Goal: Task Accomplishment & Management: Use online tool/utility

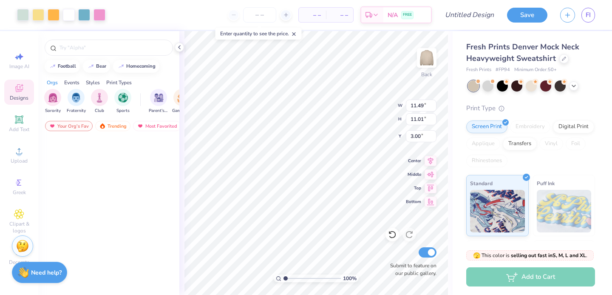
scroll to position [327, 0]
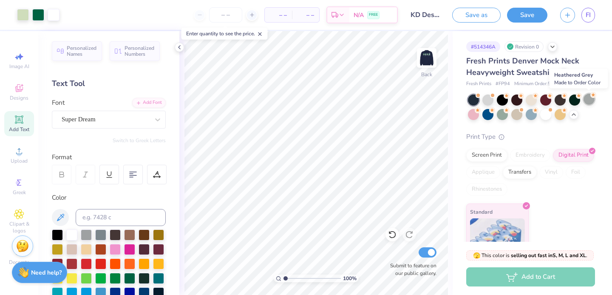
click at [590, 97] on div at bounding box center [589, 99] width 11 height 11
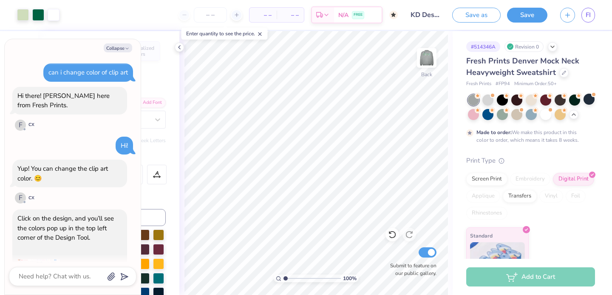
scroll to position [3575, 0]
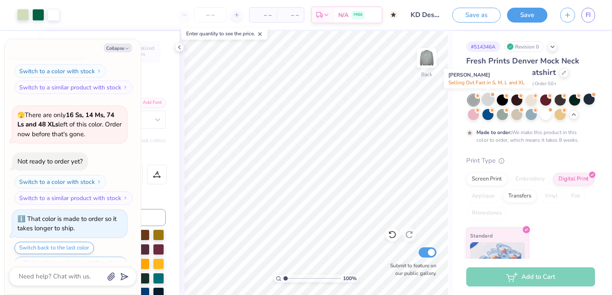
click at [488, 100] on div at bounding box center [488, 99] width 11 height 11
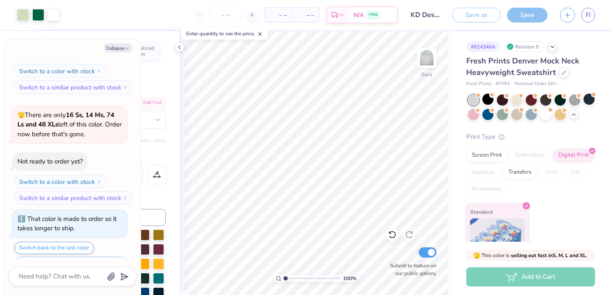
scroll to position [3728, 0]
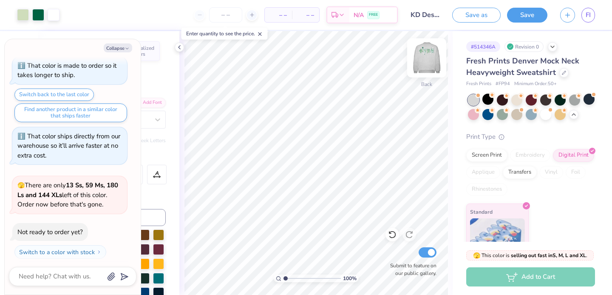
click at [435, 61] on img at bounding box center [427, 58] width 34 height 34
click at [435, 61] on img at bounding box center [426, 57] width 17 height 17
click at [581, 99] on div at bounding box center [531, 107] width 127 height 26
click at [573, 99] on div at bounding box center [574, 99] width 11 height 11
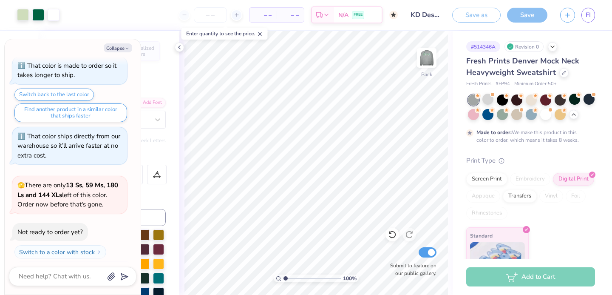
scroll to position [3799, 0]
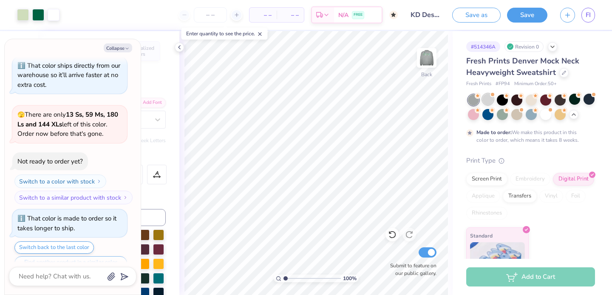
click at [487, 100] on div at bounding box center [488, 99] width 11 height 11
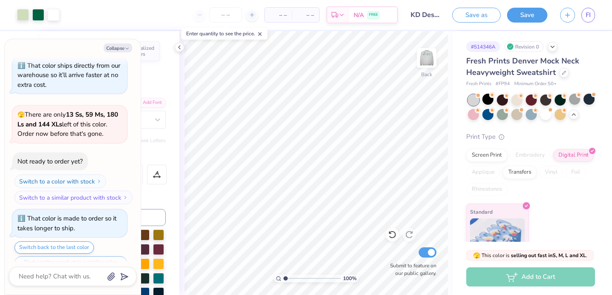
scroll to position [3952, 0]
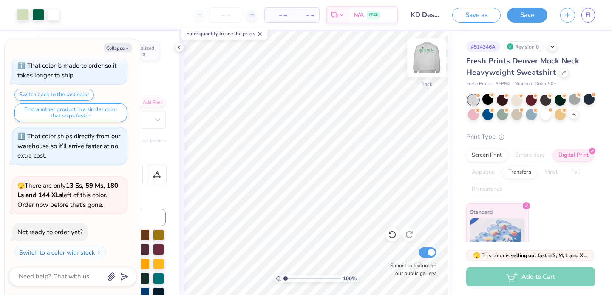
click at [432, 56] on img at bounding box center [427, 58] width 34 height 34
click at [432, 56] on img at bounding box center [426, 57] width 17 height 17
click at [125, 43] on div "Collapse can i change color of clip art Hi there! Joni here from Fresh Prints. …" at bounding box center [73, 166] width 136 height 255
click at [123, 48] on button "Collapse" at bounding box center [118, 47] width 28 height 9
type textarea "x"
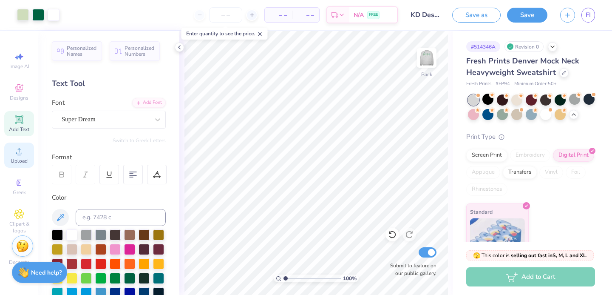
click at [20, 147] on icon at bounding box center [19, 151] width 10 height 10
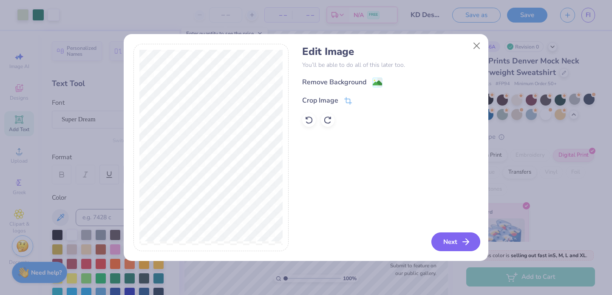
click at [457, 241] on button "Next" at bounding box center [456, 241] width 49 height 19
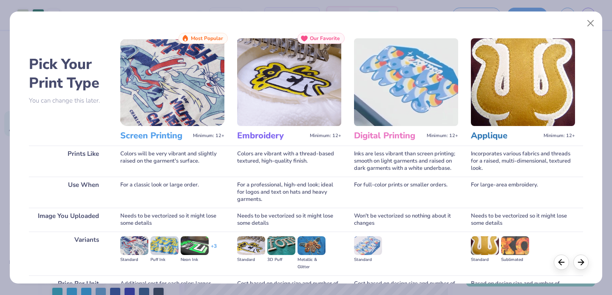
click at [128, 247] on img at bounding box center [134, 245] width 28 height 19
click at [130, 248] on img at bounding box center [134, 245] width 28 height 19
click at [130, 244] on img at bounding box center [134, 245] width 28 height 19
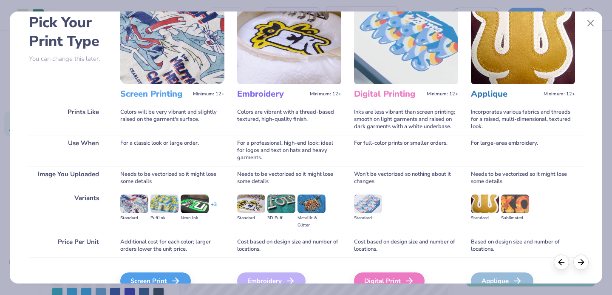
scroll to position [44, 0]
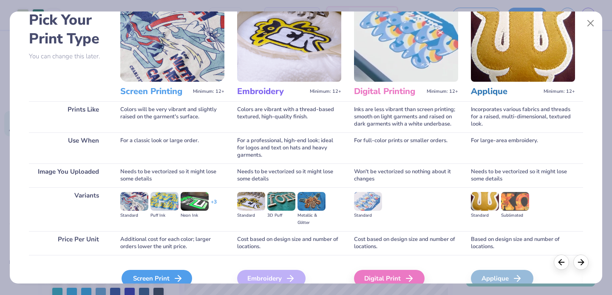
click at [149, 273] on div "Screen Print" at bounding box center [157, 278] width 71 height 17
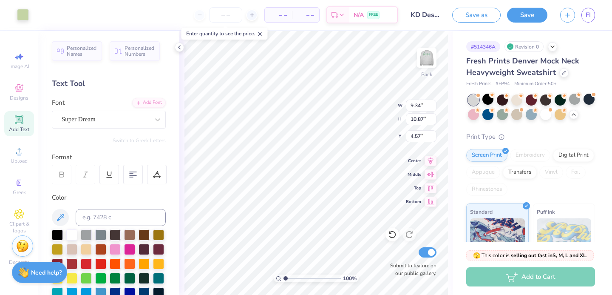
type input "7.35"
type input "5.61"
type input "6.52"
type input "11.70"
click at [19, 14] on div at bounding box center [23, 14] width 12 height 12
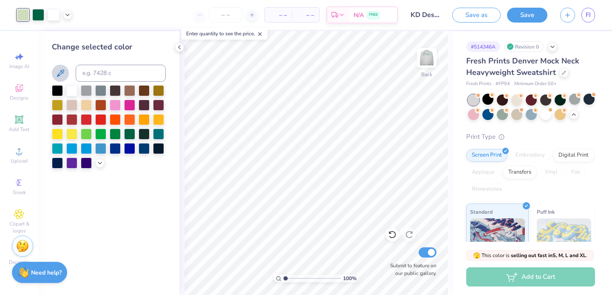
click at [58, 71] on icon at bounding box center [60, 73] width 10 height 10
click at [425, 65] on img at bounding box center [427, 58] width 34 height 34
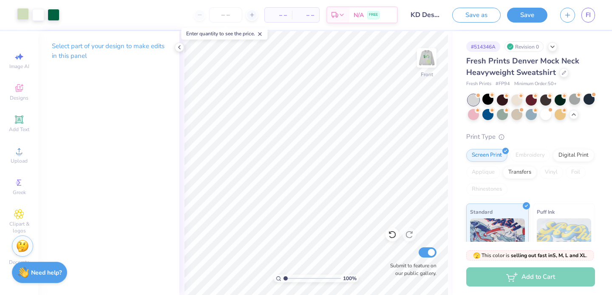
click at [25, 11] on div at bounding box center [23, 14] width 12 height 12
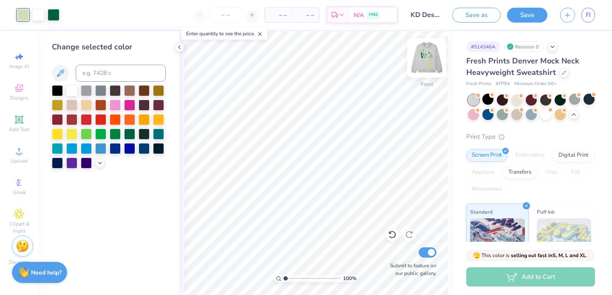
click at [415, 61] on img at bounding box center [427, 58] width 34 height 34
click at [422, 61] on img at bounding box center [427, 58] width 34 height 34
click at [432, 63] on img at bounding box center [427, 58] width 34 height 34
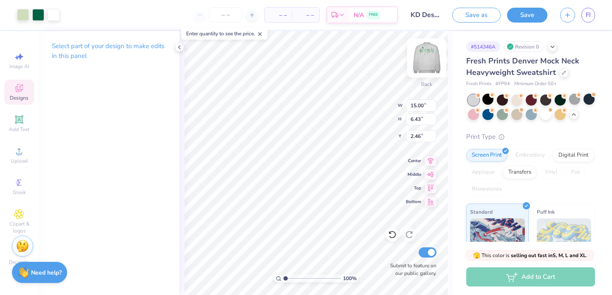
type input "5.61"
type input "6.52"
type input "11.72"
type input "10.52"
type input "2.38"
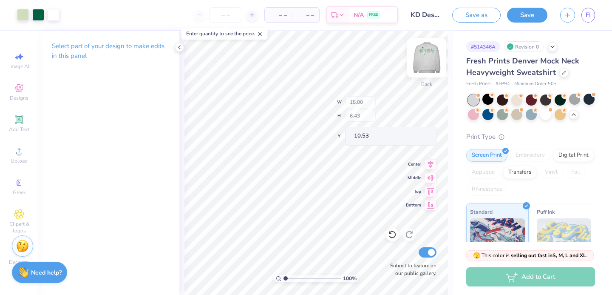
type input "2.02"
type input "12.43"
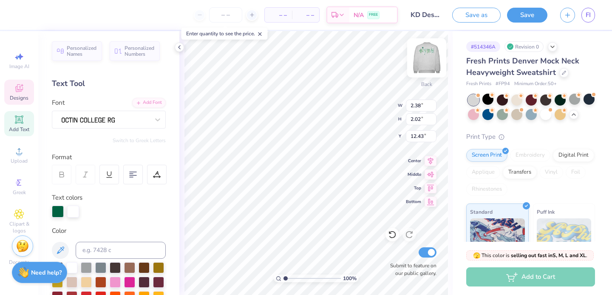
type textarea "8"
type input "0.44"
type input "0.42"
type input "10.68"
type input "13.70"
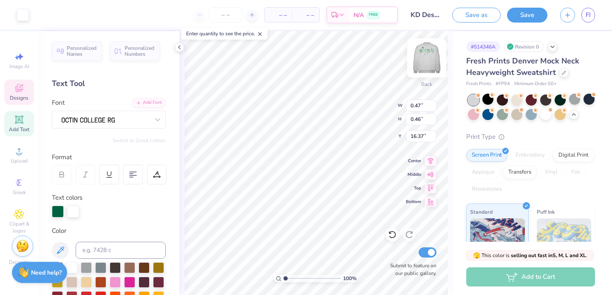
type input "16.50"
click at [21, 14] on div at bounding box center [23, 14] width 12 height 12
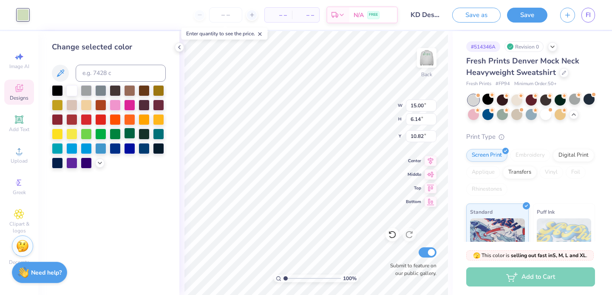
click at [125, 133] on div at bounding box center [129, 133] width 11 height 11
type input "2.60"
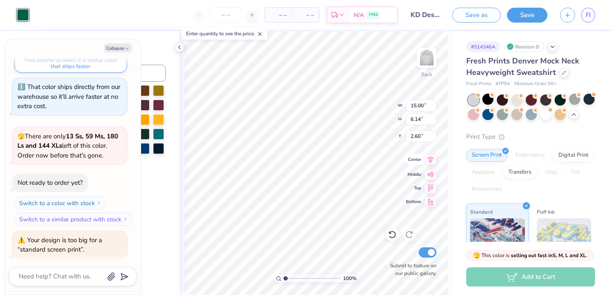
scroll to position [4050, 0]
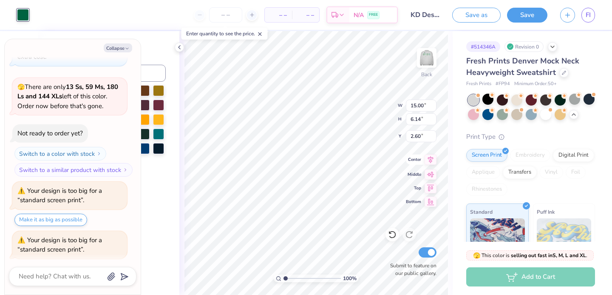
type textarea "x"
type input "12.33"
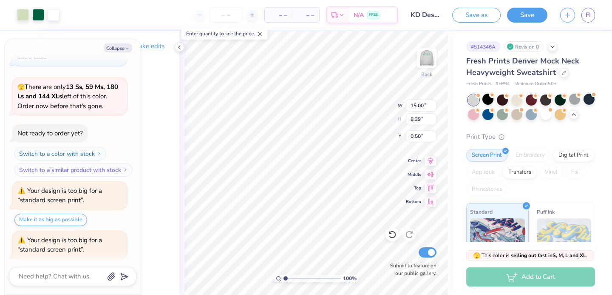
type textarea "x"
type input "14.74"
type input "8.24"
type input "0.64"
type textarea "x"
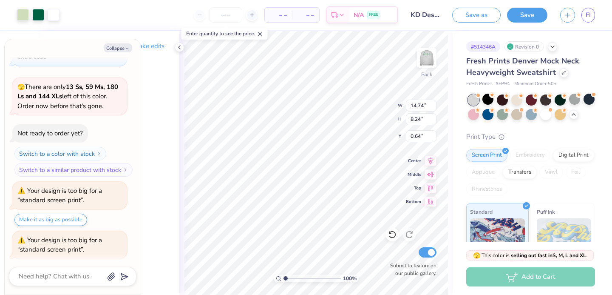
type input "0.90"
type textarea "x"
type input "15.00"
type input "6.14"
type input "12.33"
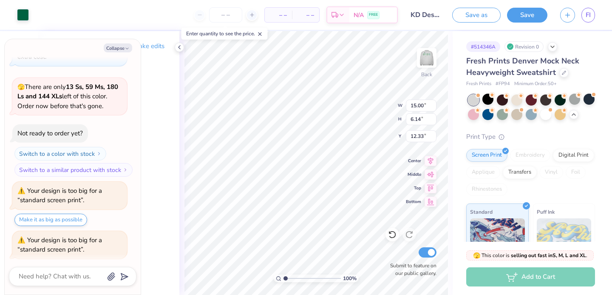
type textarea "x"
type input "12.35"
type textarea "x"
type input "3.00"
click at [433, 200] on icon at bounding box center [431, 200] width 12 height 10
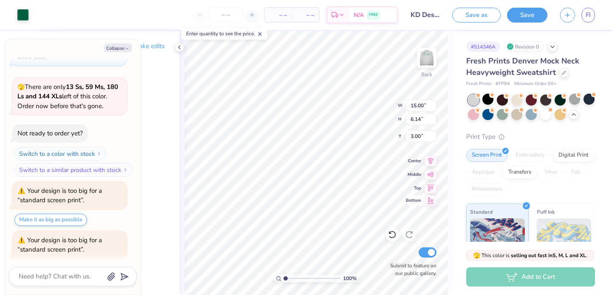
type textarea "x"
type input "13.36"
click at [340, 282] on li "Send to Back" at bounding box center [344, 284] width 67 height 17
type textarea "x"
type input "3.00"
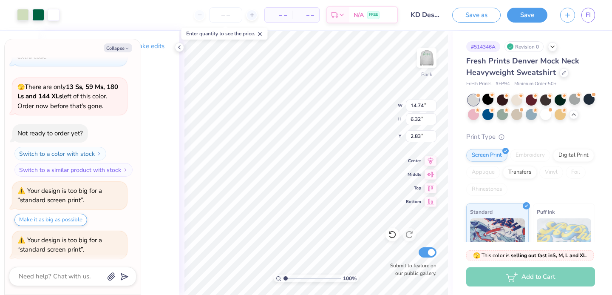
type textarea "x"
type input "2.93"
type textarea "x"
type input "2.83"
type textarea "x"
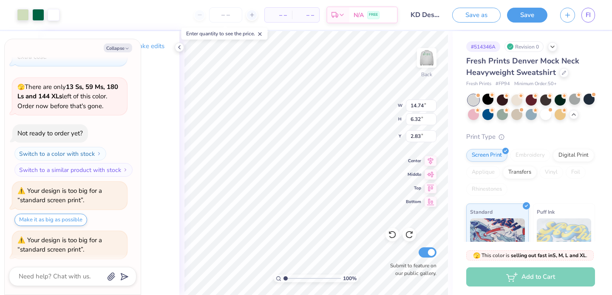
type input "15.00"
type input "6.14"
type input "13.36"
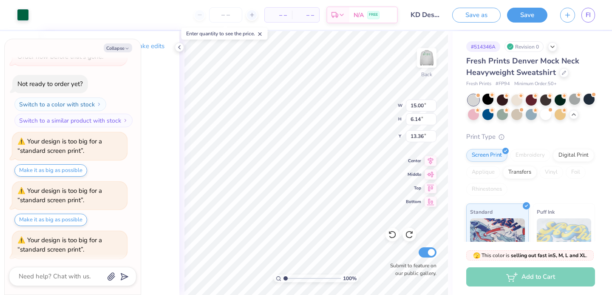
click at [74, 263] on button "Make it as big as possible" at bounding box center [50, 269] width 73 height 12
type textarea "x"
type input "14.55"
type input "8.13"
type input "1.02"
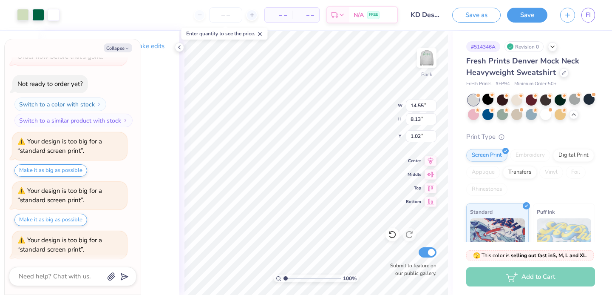
type textarea "x"
type input "1.03"
type textarea "x"
type input "15.00"
type input "6.14"
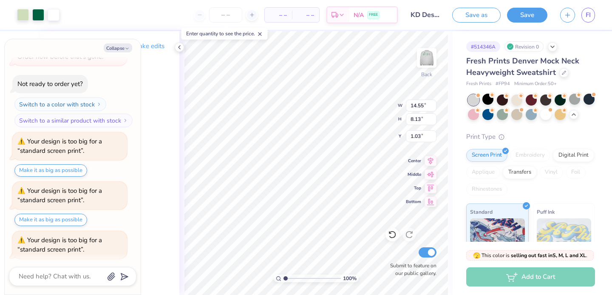
type input "13.36"
type textarea "x"
type input "3.00"
type textarea "x"
type input "15.00"
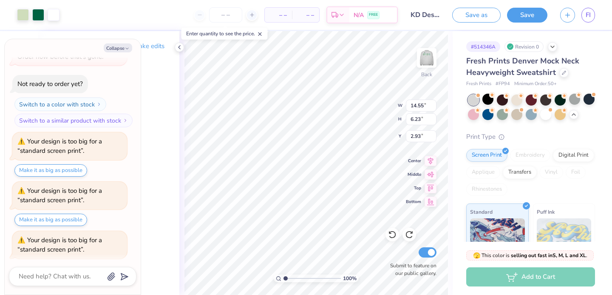
type input "6.14"
type input "12.96"
type textarea "x"
type input "3.39"
type textarea "x"
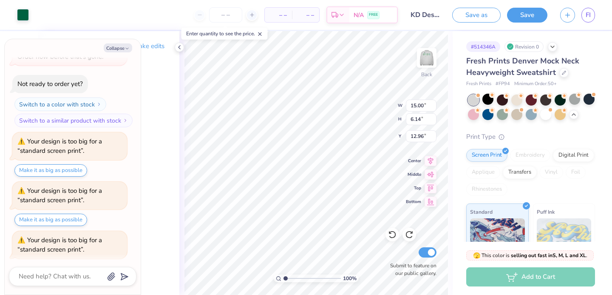
type input "12.97"
click at [62, 263] on button "Make it as big as possible" at bounding box center [50, 269] width 73 height 12
type textarea "x"
type input "13.36"
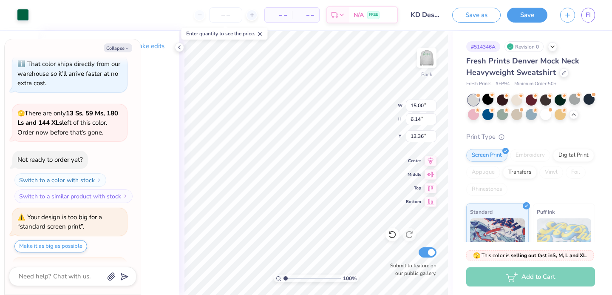
scroll to position [4015, 0]
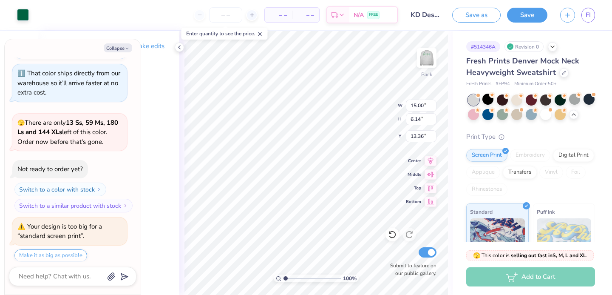
type textarea "x"
type input "3.00"
type textarea "x"
type input "3.44"
type input "3.23"
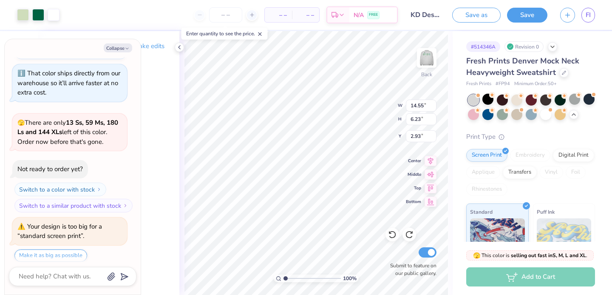
type input "1.03"
type textarea "x"
type input "14.74"
type input "8.24"
type textarea "x"
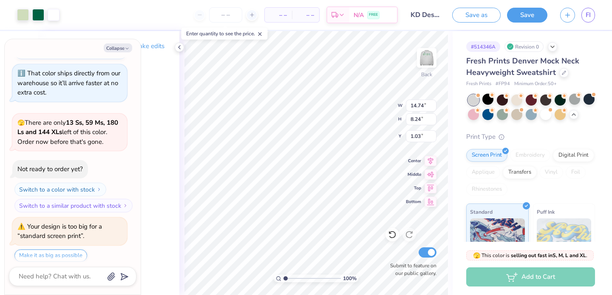
type input "1.01"
type textarea "x"
type input "15.00"
type input "6.14"
type input "13.26"
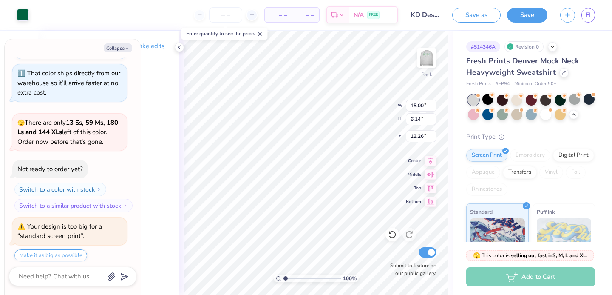
type textarea "x"
type input "13.36"
type textarea "x"
type input "3.00"
click at [431, 60] on img at bounding box center [427, 58] width 34 height 34
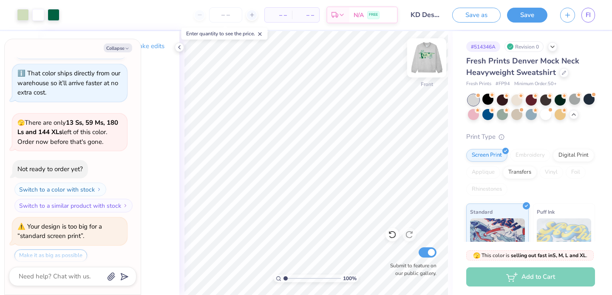
click at [430, 57] on img at bounding box center [427, 58] width 34 height 34
click at [428, 56] on img at bounding box center [427, 58] width 34 height 34
click at [428, 56] on img at bounding box center [426, 57] width 17 height 17
click at [389, 232] on icon at bounding box center [390, 233] width 2 height 2
click at [390, 233] on icon at bounding box center [390, 233] width 2 height 2
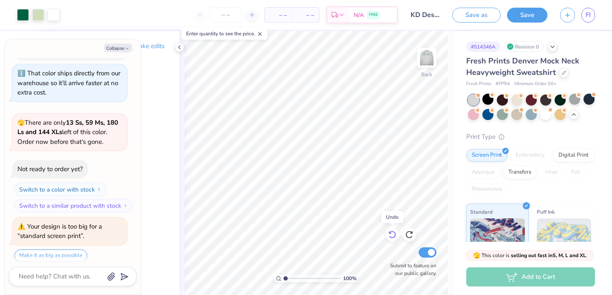
click at [390, 233] on icon at bounding box center [390, 233] width 2 height 2
click at [413, 235] on icon at bounding box center [409, 234] width 9 height 9
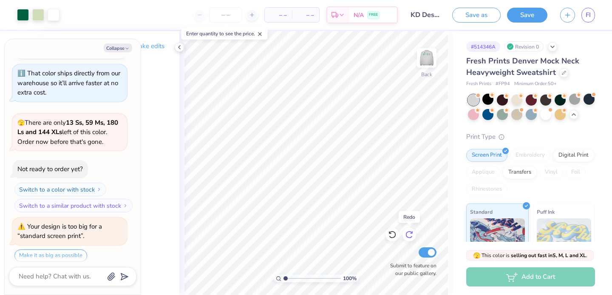
click at [413, 235] on icon at bounding box center [409, 234] width 9 height 9
type textarea "x"
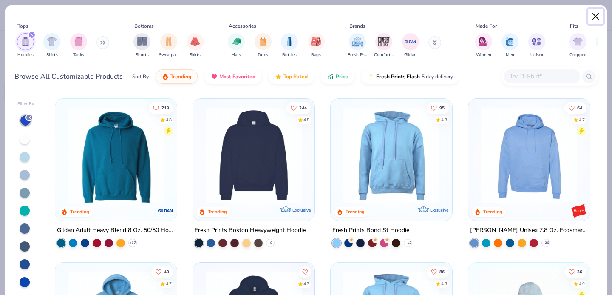
click at [599, 13] on button "Close" at bounding box center [596, 17] width 16 height 16
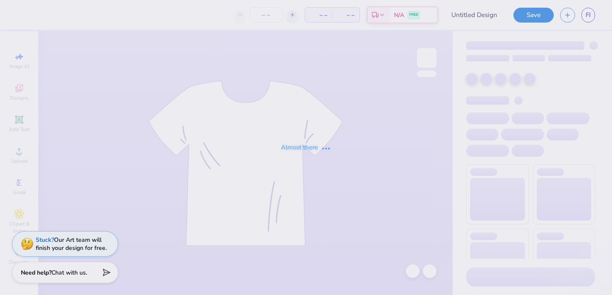
type input "Andi Cico Influencer Merch"
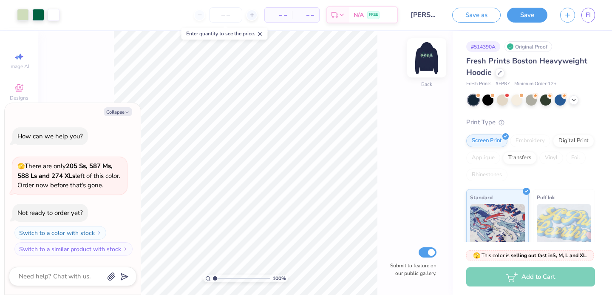
click at [432, 60] on img at bounding box center [427, 58] width 34 height 34
click at [497, 74] on div at bounding box center [499, 71] width 9 height 9
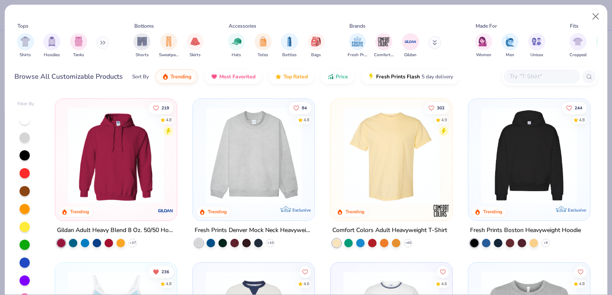
click at [278, 158] on img at bounding box center [254, 155] width 105 height 96
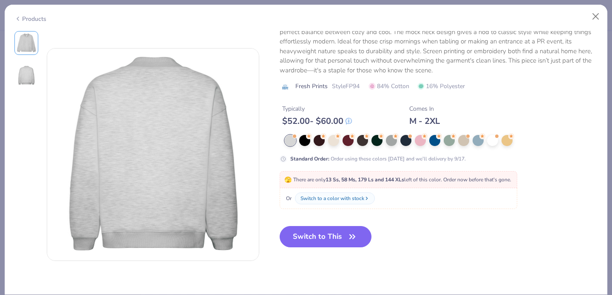
scroll to position [220, 0]
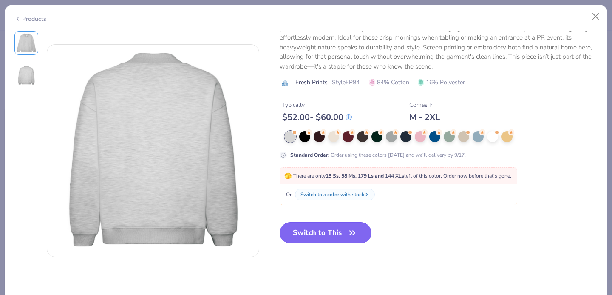
click at [333, 235] on button "Switch to This" at bounding box center [326, 232] width 92 height 21
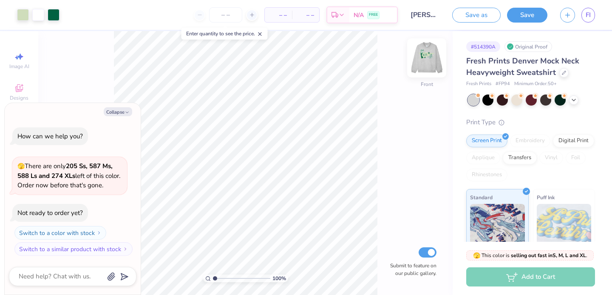
click at [431, 59] on img at bounding box center [427, 58] width 34 height 34
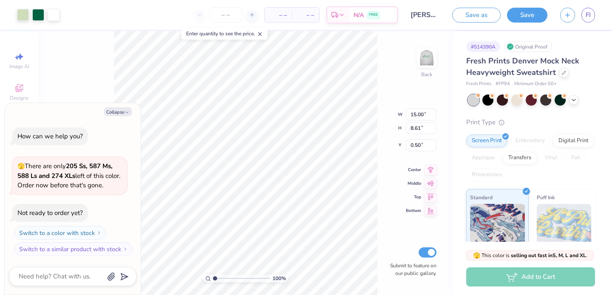
type textarea "x"
type input "1.39"
type textarea "x"
type input "0.86"
click at [394, 114] on div "100 % Back W 15.00 15.00 " H 8.61 8.61 " Y 0.86 0.86 " Center Middle Top Bottom…" at bounding box center [245, 163] width 415 height 264
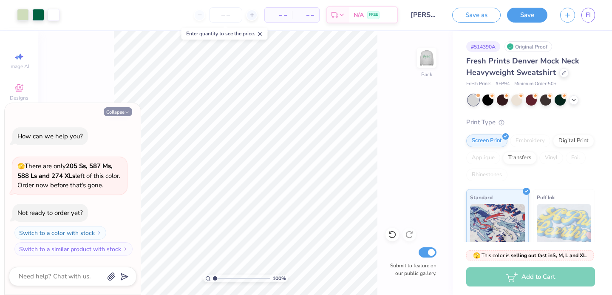
click at [120, 112] on button "Collapse" at bounding box center [118, 111] width 28 height 9
type textarea "x"
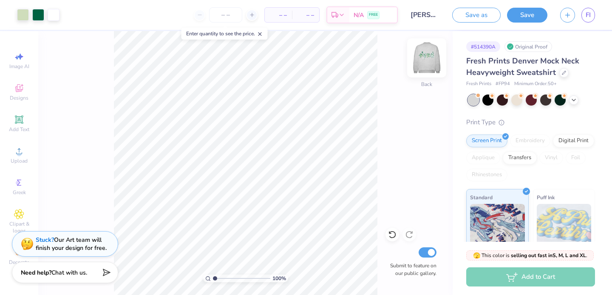
click at [428, 58] on img at bounding box center [427, 58] width 34 height 34
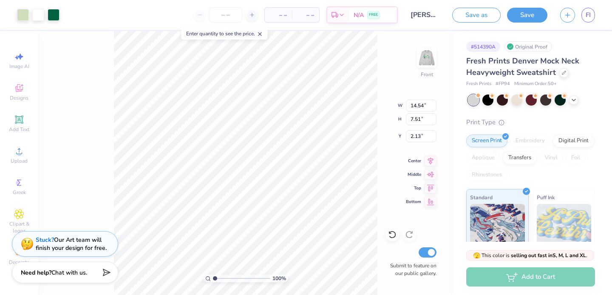
type input "2.17"
click at [421, 60] on img at bounding box center [427, 58] width 34 height 34
type input "0.80"
type input "14.63"
type input "8.40"
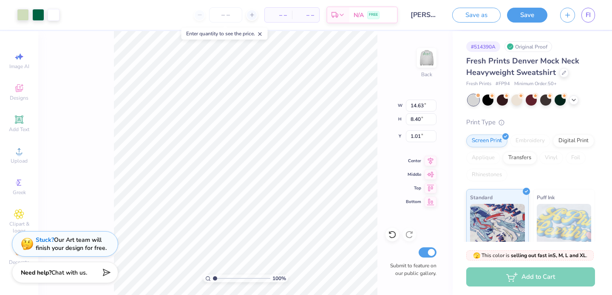
type input "1.08"
type input "11.55"
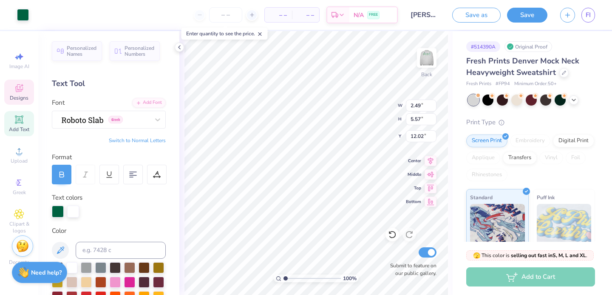
type input "2.49"
type input "5.57"
type input "11.98"
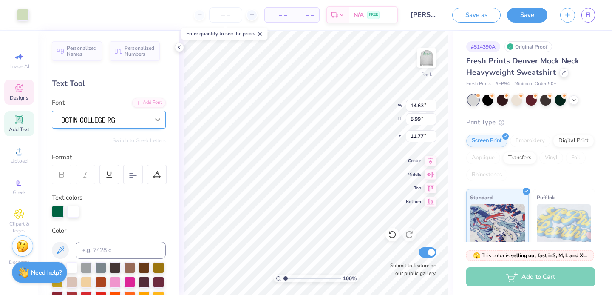
click at [157, 124] on div "Art colors – – Per Item – – Total Est. Delivery N/A FREE Design Title Andi Cico…" at bounding box center [306, 147] width 612 height 295
click at [28, 16] on div at bounding box center [23, 14] width 12 height 12
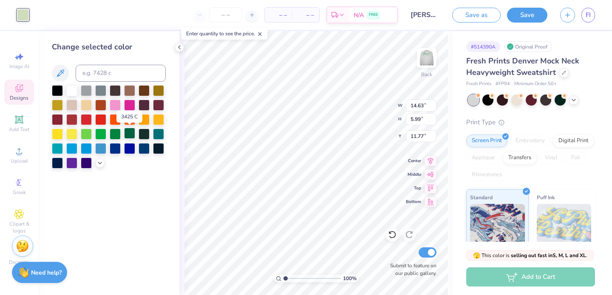
click at [132, 135] on div at bounding box center [129, 133] width 11 height 11
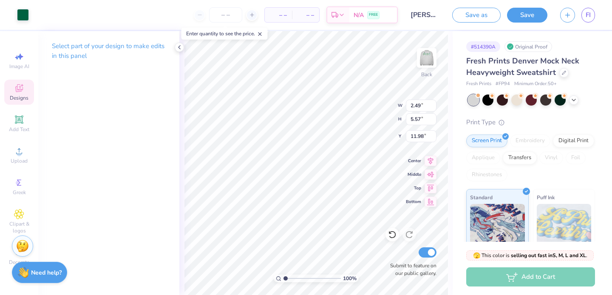
type input "2.49"
type input "5.57"
type input "11.98"
type input "2.53"
type input "5.66"
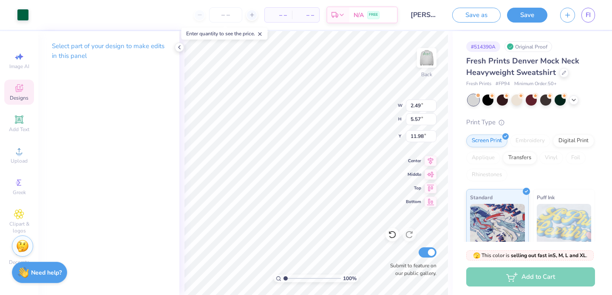
type input "11.89"
type input "14.63"
type input "5.99"
type input "11.77"
click at [427, 201] on icon at bounding box center [431, 200] width 12 height 10
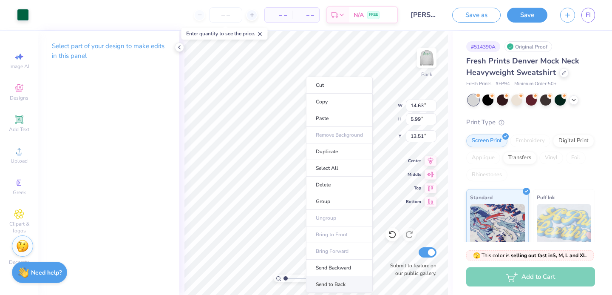
click at [335, 283] on li "Send to Back" at bounding box center [339, 284] width 67 height 17
type input "3.49"
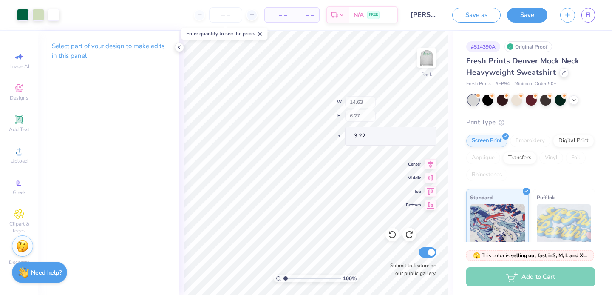
type input "5.99"
type input "13.51"
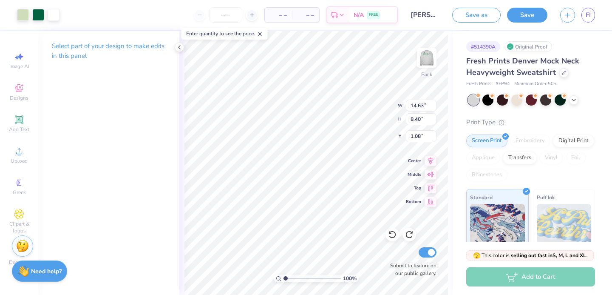
click at [23, 272] on img at bounding box center [23, 270] width 11 height 11
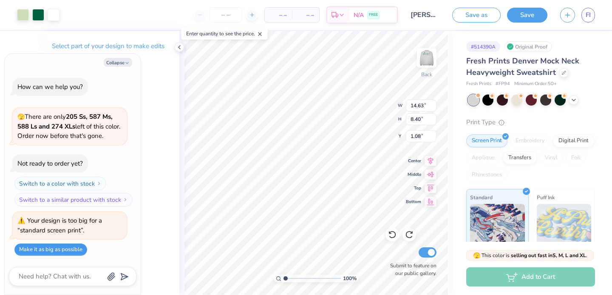
click at [71, 250] on button "Make it as big as possible" at bounding box center [50, 249] width 73 height 12
type textarea "x"
type input "27.80"
type input "24.11"
type input "-7.37"
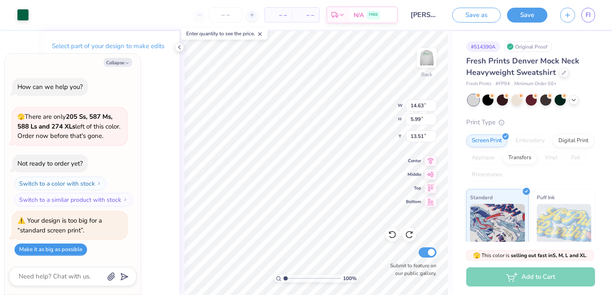
click at [71, 248] on button "Make it as big as possible" at bounding box center [50, 249] width 73 height 12
type textarea "x"
type input "33.15"
type input "31.55"
type input "-7.37"
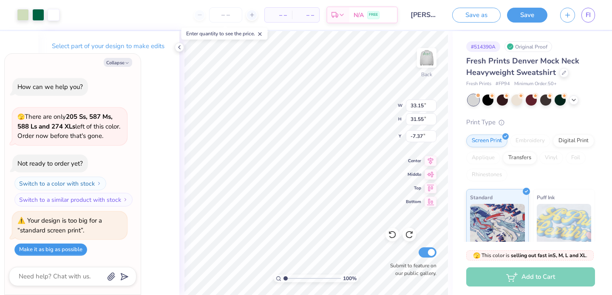
click at [71, 248] on button "Make it as big as possible" at bounding box center [50, 249] width 73 height 12
type textarea "x"
type input "39.99"
type input "39.26"
click at [71, 248] on button "Make it as big as possible" at bounding box center [50, 249] width 73 height 12
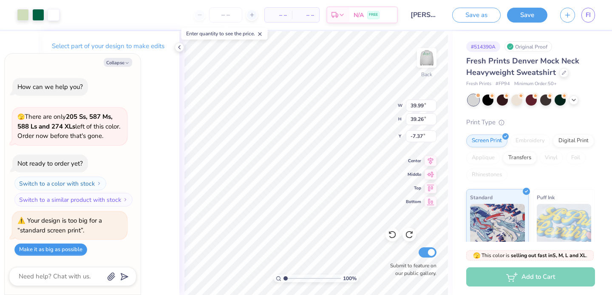
type textarea "x"
type input "47.55"
type input "47.09"
type textarea "x"
type input "3.49"
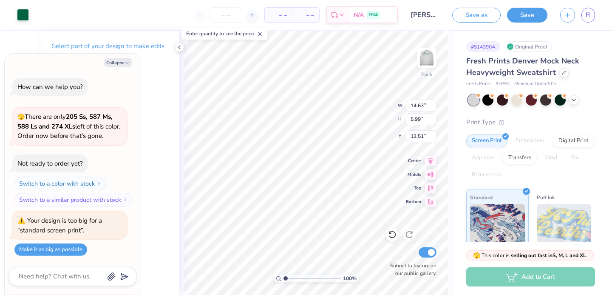
type textarea "x"
type input "4.01"
type textarea "x"
type input "5.99"
type input "3.81"
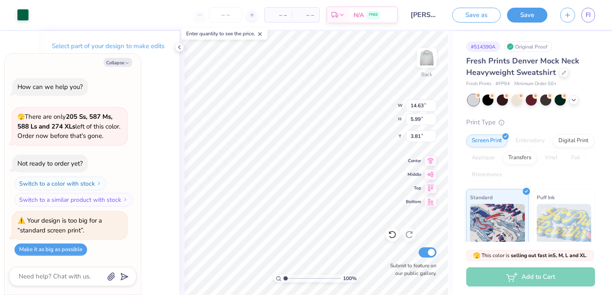
type textarea "x"
type input "3.91"
type textarea "x"
type input "3.81"
type textarea "x"
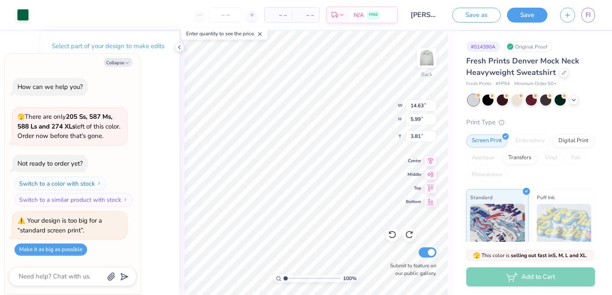
type input "3.91"
type textarea "x"
type input "4.01"
type textarea "x"
type input "13.11"
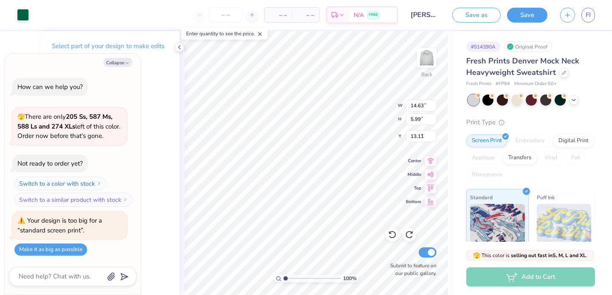
type textarea "x"
type input "13.21"
type textarea "x"
type input "3.00"
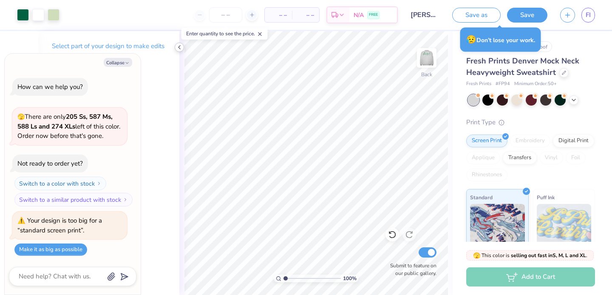
click at [178, 47] on icon at bounding box center [179, 47] width 7 height 7
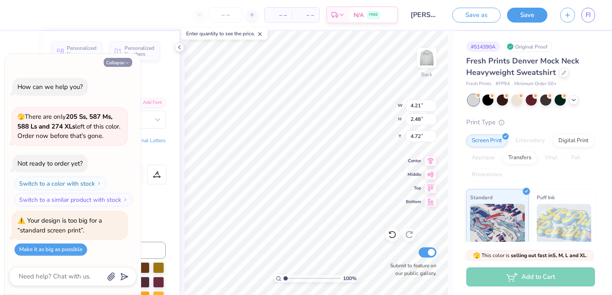
click at [126, 62] on icon "button" at bounding box center [127, 62] width 5 height 5
type textarea "x"
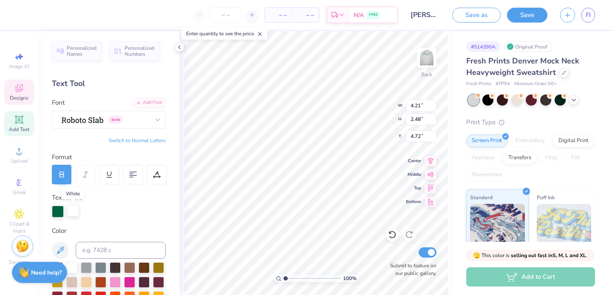
click at [72, 211] on div at bounding box center [73, 210] width 12 height 12
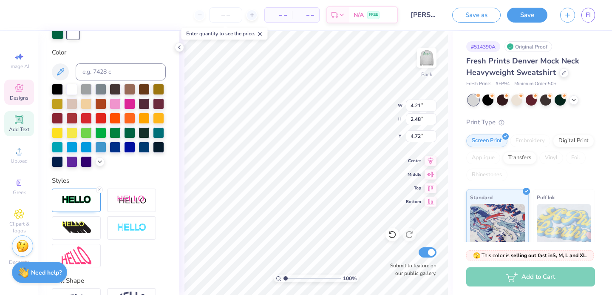
scroll to position [185, 0]
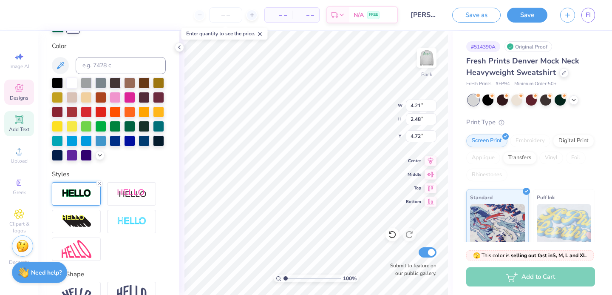
click at [77, 196] on img at bounding box center [77, 193] width 30 height 10
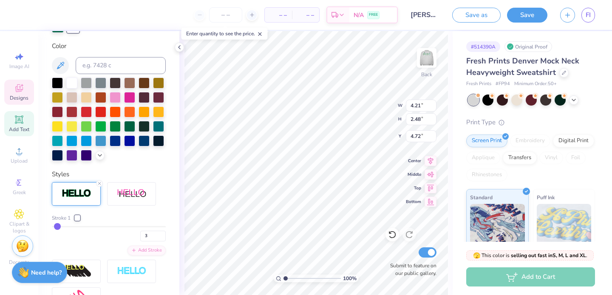
click at [76, 216] on div at bounding box center [77, 217] width 5 height 5
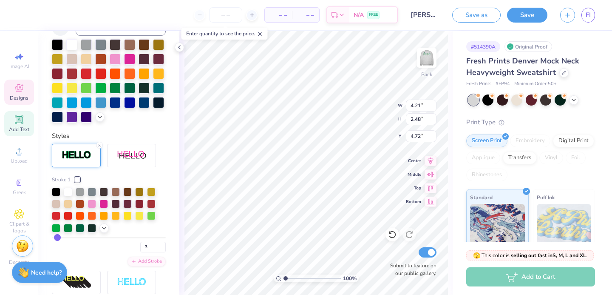
scroll to position [224, 0]
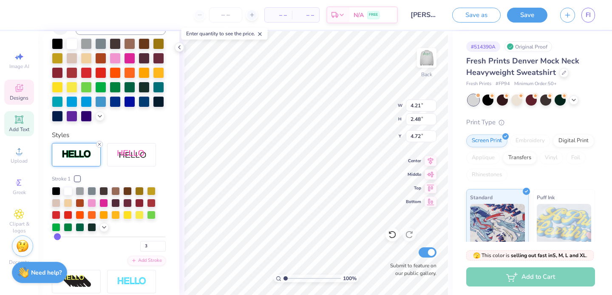
click at [98, 144] on icon at bounding box center [99, 144] width 5 height 5
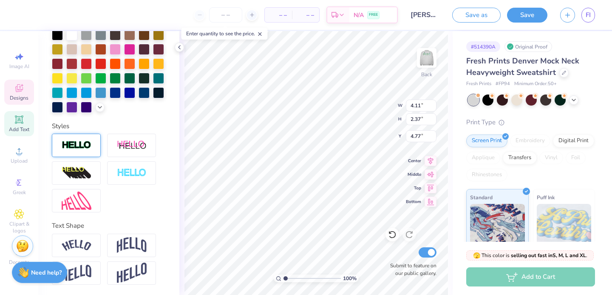
type input "4.11"
type input "2.37"
type input "4.77"
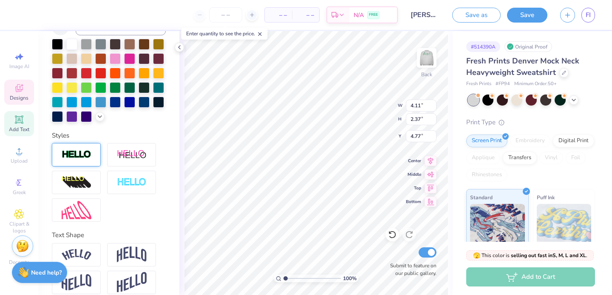
click at [59, 158] on div at bounding box center [76, 154] width 49 height 23
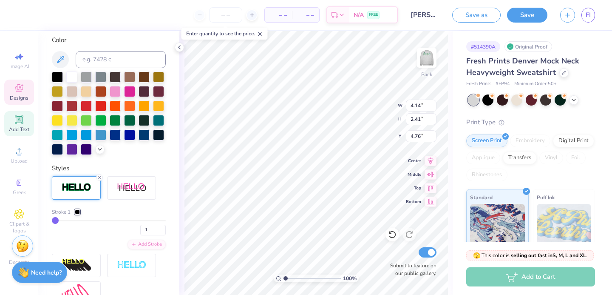
type input "4.14"
type input "2.41"
type input "4.76"
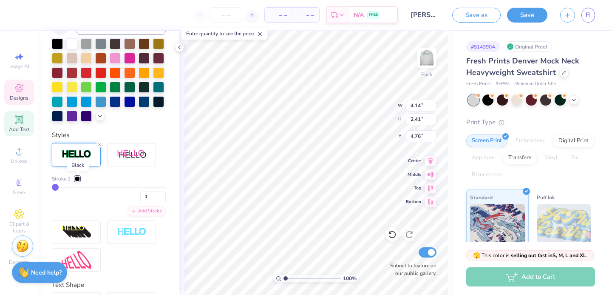
click at [78, 179] on div at bounding box center [77, 178] width 5 height 5
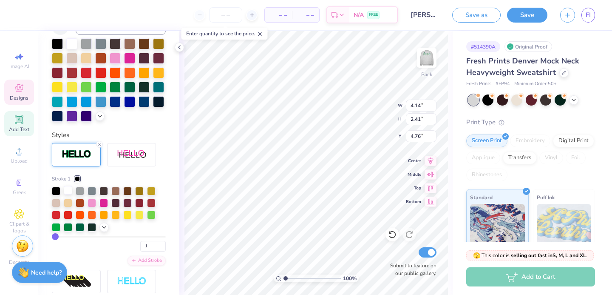
click at [66, 188] on div at bounding box center [68, 190] width 9 height 9
click at [154, 246] on input "1" at bounding box center [153, 246] width 26 height 11
type input "3"
type input "4.21"
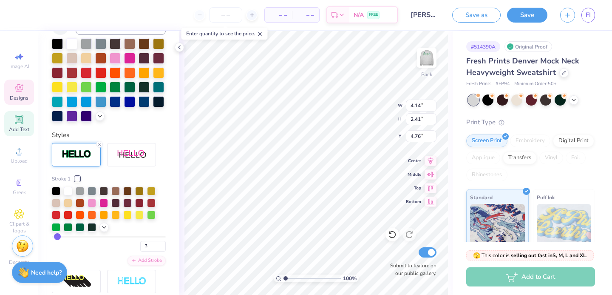
type input "2.48"
type input "4.72"
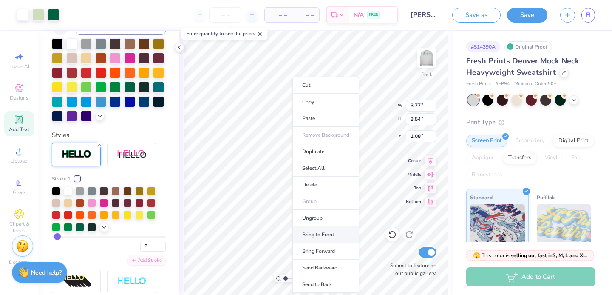
click at [338, 238] on li "Bring to Front" at bounding box center [325, 234] width 67 height 17
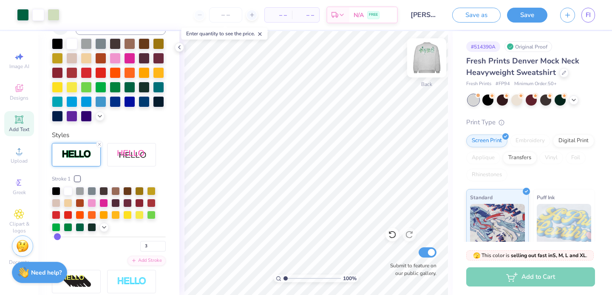
click at [434, 60] on img at bounding box center [427, 58] width 34 height 34
click at [434, 60] on img at bounding box center [426, 57] width 17 height 17
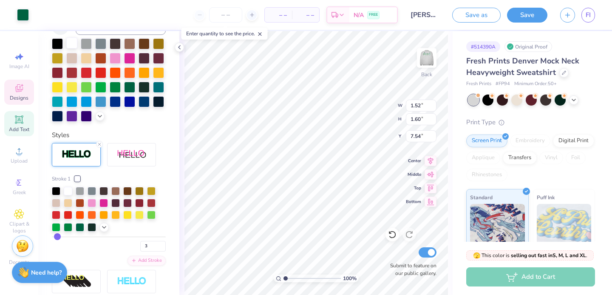
click at [72, 42] on div at bounding box center [71, 42] width 11 height 11
click at [24, 15] on div at bounding box center [23, 14] width 12 height 12
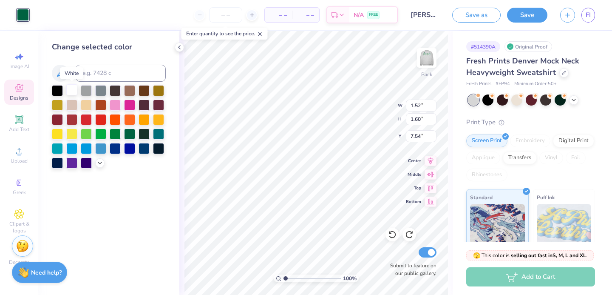
click at [76, 89] on div at bounding box center [71, 89] width 11 height 11
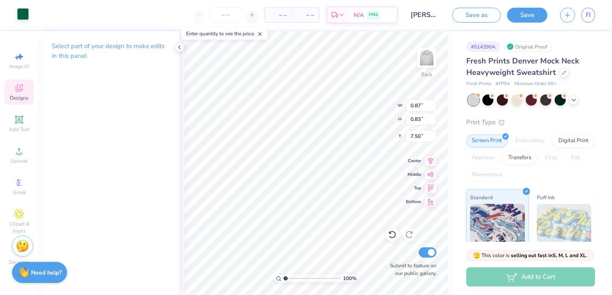
click at [23, 16] on div at bounding box center [23, 14] width 12 height 12
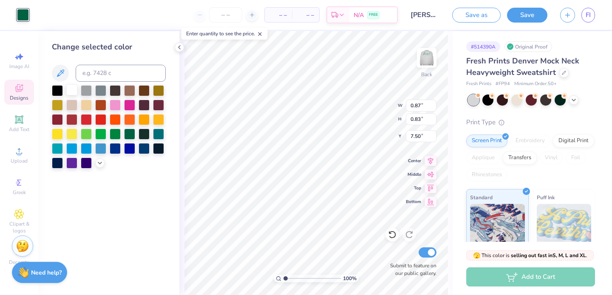
drag, startPoint x: 72, startPoint y: 89, endPoint x: 76, endPoint y: 91, distance: 4.4
click at [72, 89] on div at bounding box center [71, 89] width 11 height 11
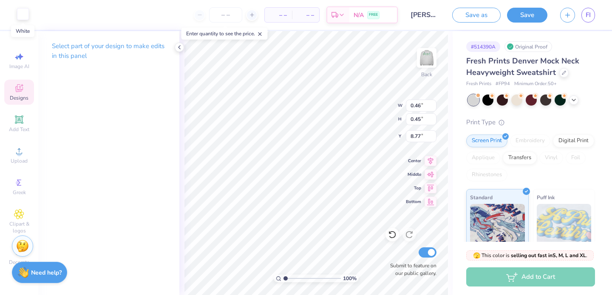
click at [24, 13] on div at bounding box center [23, 14] width 12 height 12
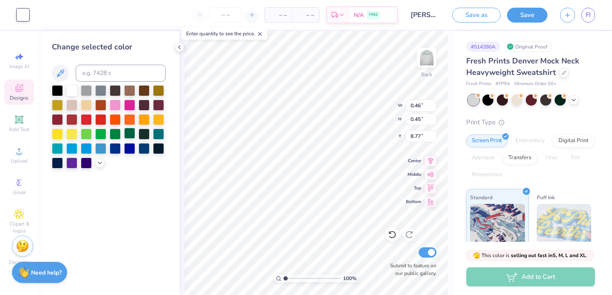
click at [127, 133] on div at bounding box center [129, 133] width 11 height 11
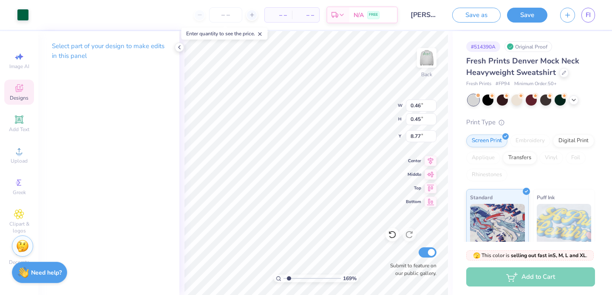
type input "1.58"
click at [289, 277] on input "range" at bounding box center [312, 278] width 57 height 8
type input "2.78"
type input "7.25"
type input "1"
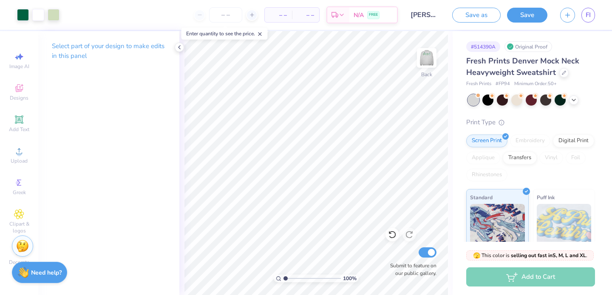
click at [256, 275] on div "100 %" at bounding box center [317, 163] width 264 height 264
type input "3.32"
click at [418, 65] on img at bounding box center [427, 58] width 34 height 34
click at [426, 54] on img at bounding box center [427, 58] width 34 height 34
click at [517, 14] on button "Save" at bounding box center [527, 13] width 40 height 15
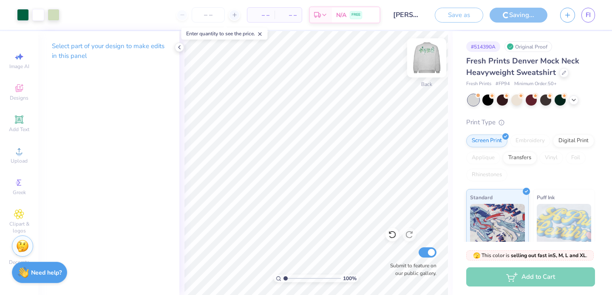
click at [425, 62] on img at bounding box center [427, 58] width 34 height 34
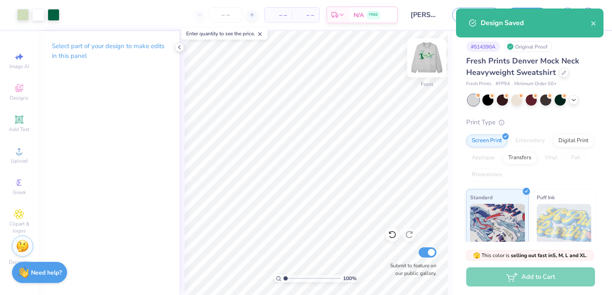
click at [425, 62] on img at bounding box center [427, 58] width 34 height 34
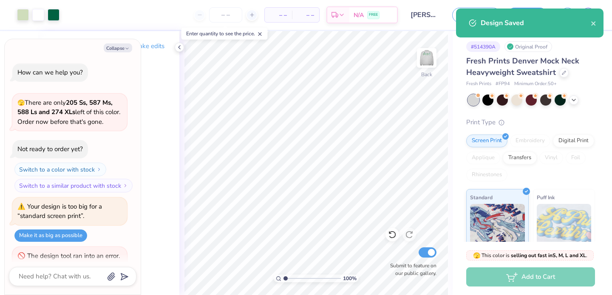
type textarea "x"
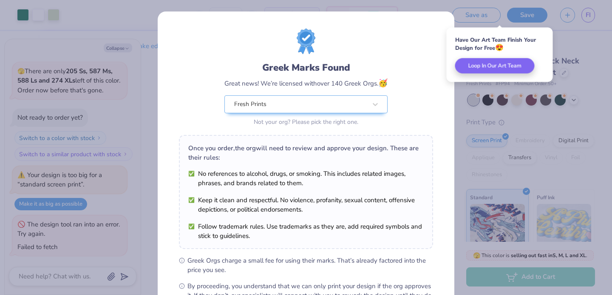
scroll to position [103, 0]
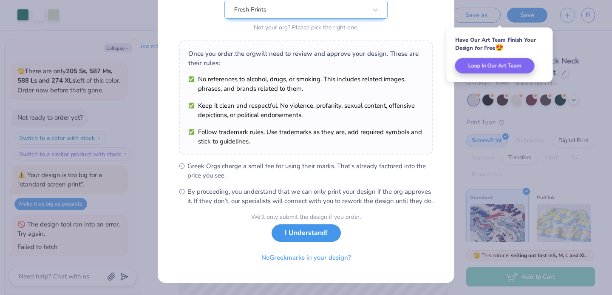
click at [308, 236] on button "I Understand!" at bounding box center [306, 232] width 69 height 17
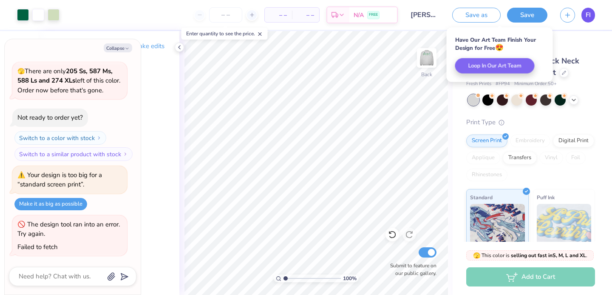
click at [588, 15] on span "FI" at bounding box center [588, 15] width 5 height 10
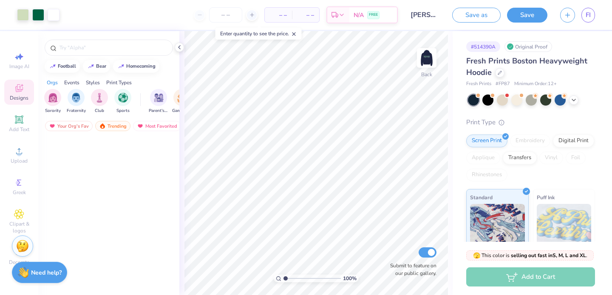
scroll to position [1623, 0]
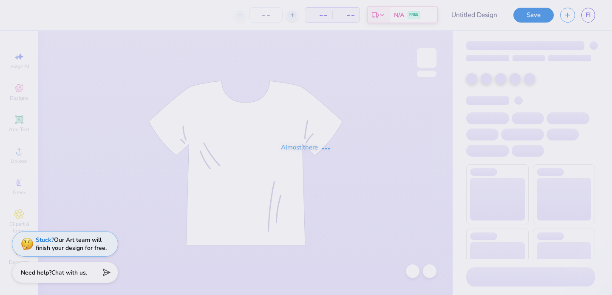
type input "[PERSON_NAME] Influencer Merch"
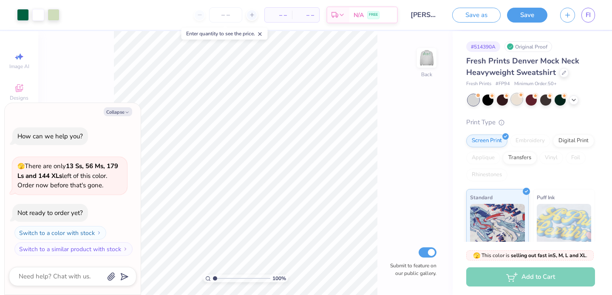
click at [517, 95] on div at bounding box center [516, 99] width 11 height 11
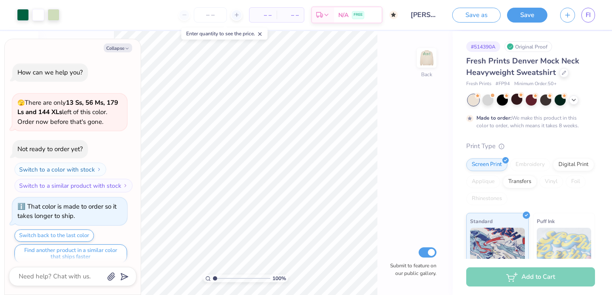
scroll to position [7, 0]
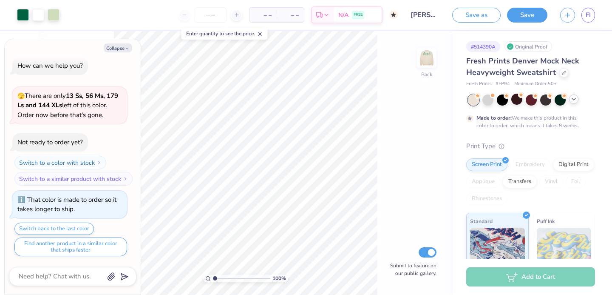
click at [576, 102] on div at bounding box center [573, 98] width 9 height 9
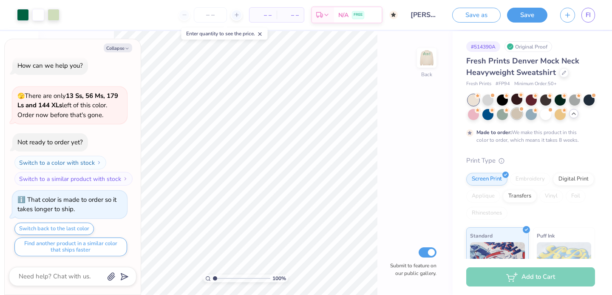
click at [514, 114] on div at bounding box center [516, 113] width 11 height 11
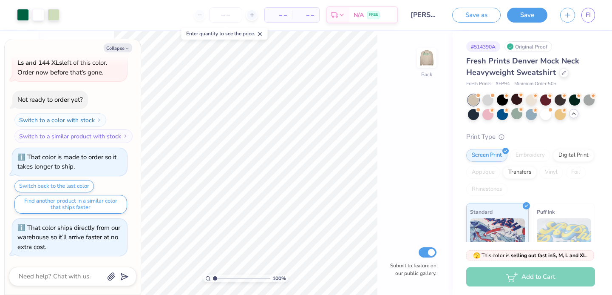
scroll to position [160, 0]
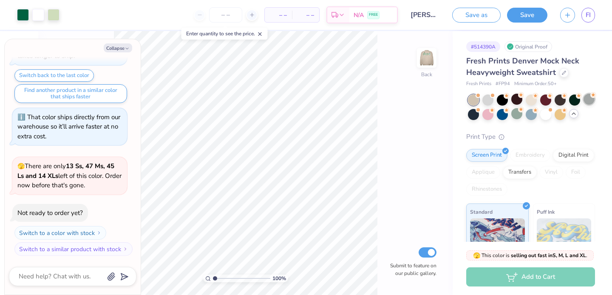
click at [594, 99] on div at bounding box center [589, 99] width 11 height 11
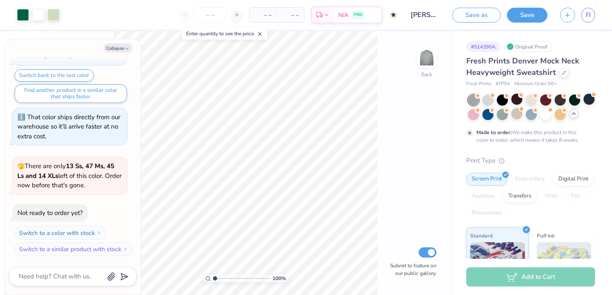
scroll to position [230, 0]
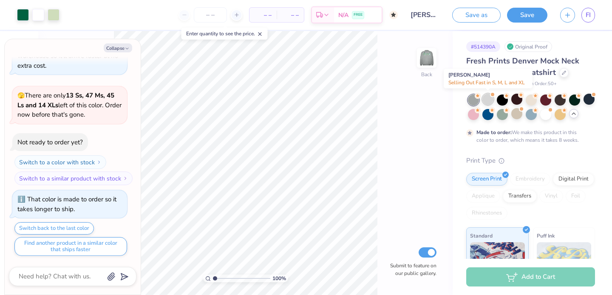
click at [489, 96] on div at bounding box center [488, 99] width 11 height 11
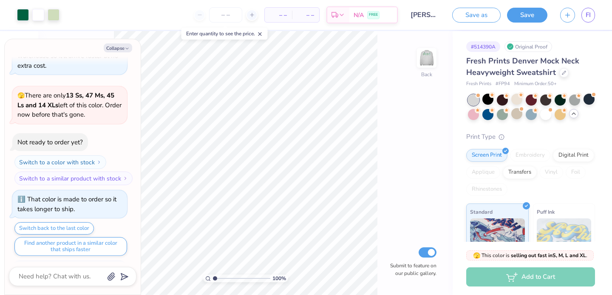
scroll to position [383, 0]
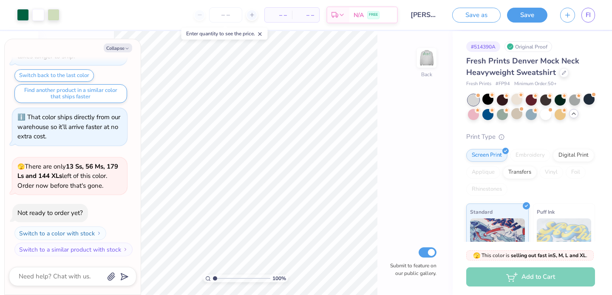
type textarea "x"
